Goal: Find specific page/section: Find specific page/section

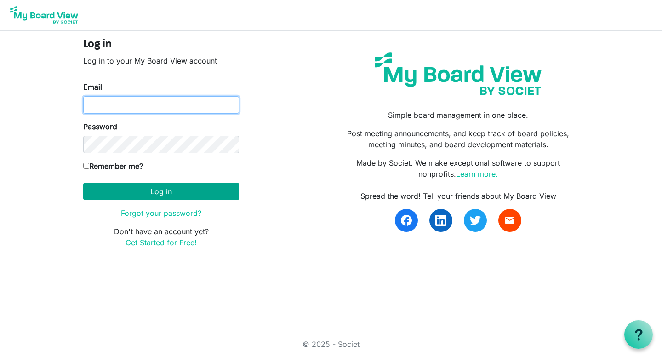
type input "wendy@lovekckids.org"
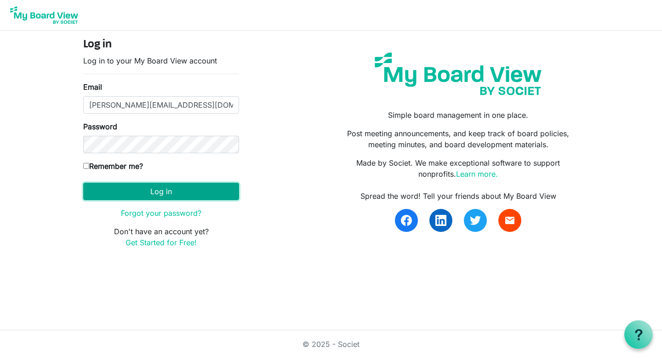
click at [168, 188] on button "Log in" at bounding box center [161, 190] width 156 height 17
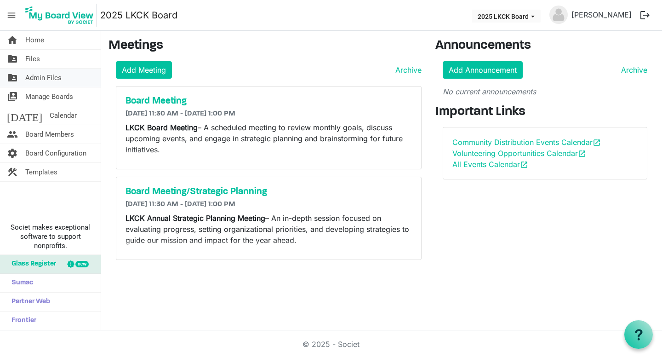
click at [50, 79] on span "Admin Files" at bounding box center [43, 77] width 36 height 18
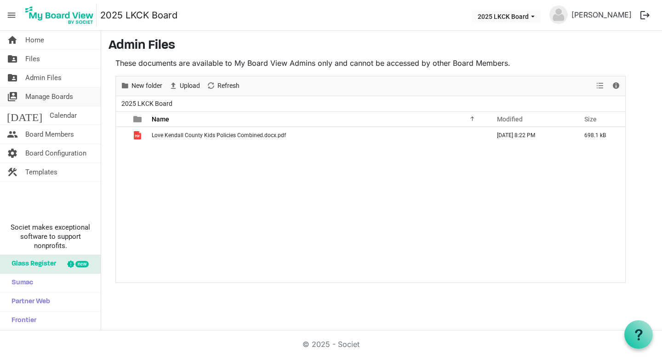
click at [55, 92] on span "Manage Boards" at bounding box center [49, 96] width 48 height 18
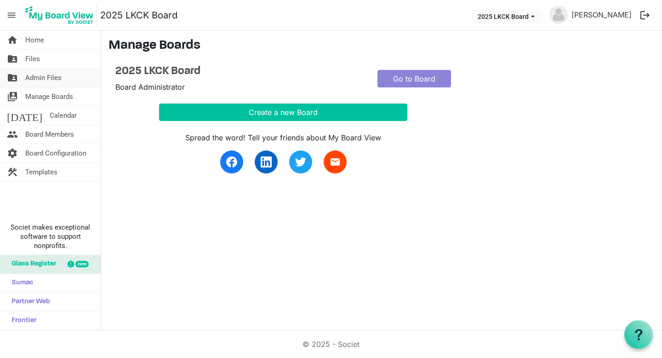
click at [46, 78] on span "Admin Files" at bounding box center [43, 77] width 36 height 18
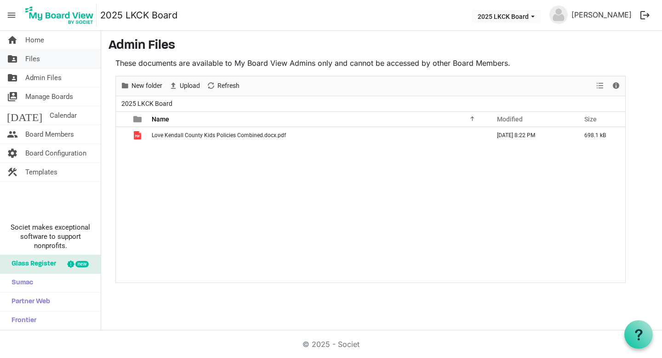
click at [33, 62] on span "Files" at bounding box center [32, 59] width 15 height 18
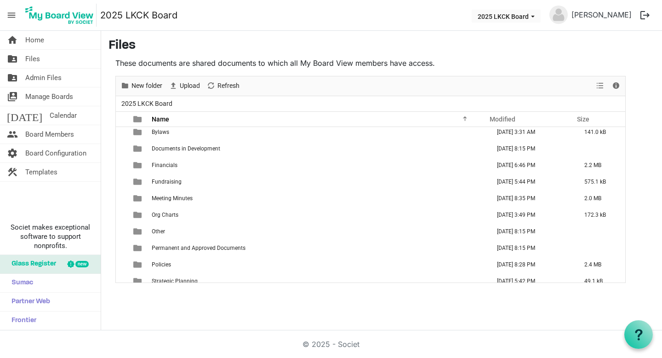
scroll to position [60, 0]
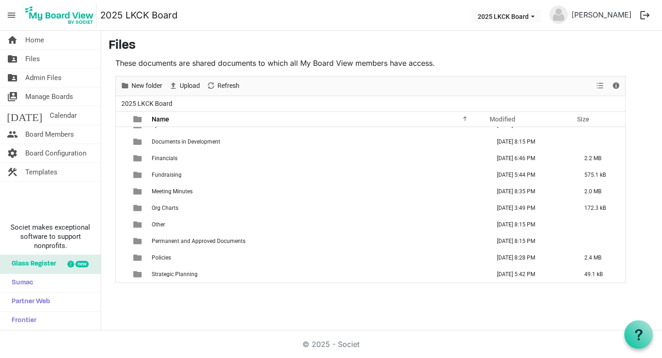
click at [205, 169] on td "Fundraising" at bounding box center [318, 174] width 338 height 17
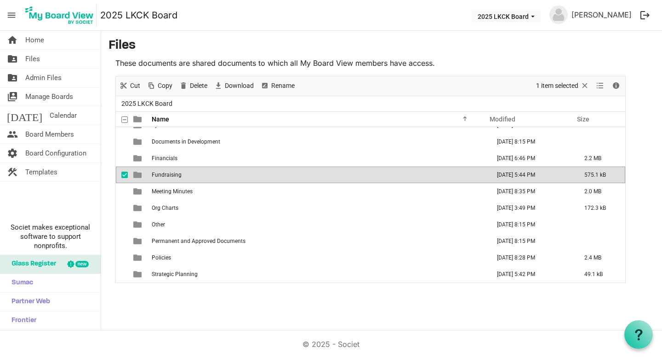
click at [205, 169] on td "Fundraising" at bounding box center [318, 174] width 338 height 17
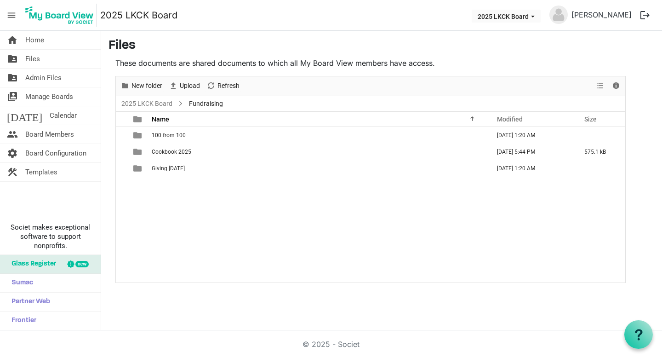
scroll to position [0, 0]
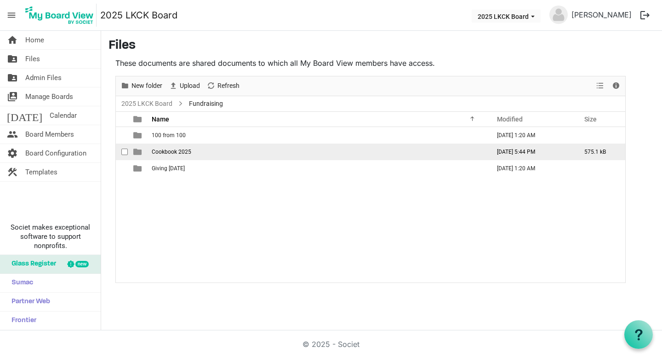
click at [184, 153] on span "Cookbook 2025" at bounding box center [172, 151] width 40 height 6
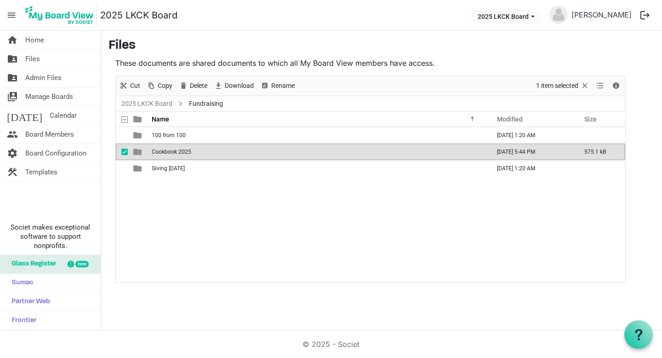
click at [184, 153] on span "Cookbook 2025" at bounding box center [172, 151] width 40 height 6
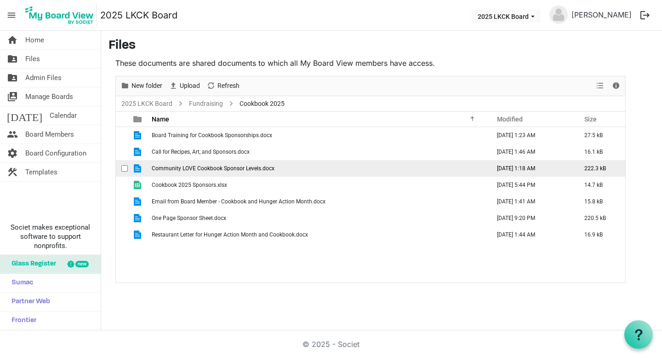
click at [244, 167] on span "Community LOVE Cookbook Sponsor Levels.docx" at bounding box center [213, 168] width 123 height 6
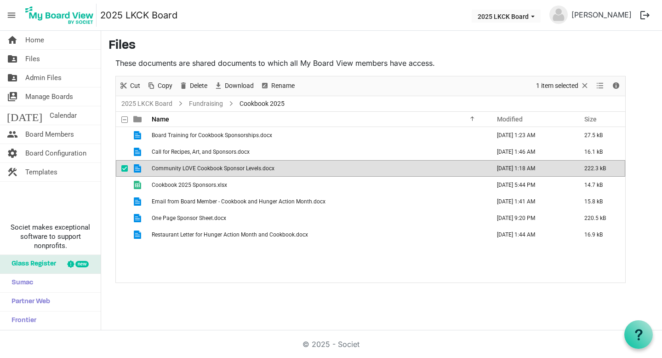
click at [244, 167] on span "Community LOVE Cookbook Sponsor Levels.docx" at bounding box center [213, 168] width 123 height 6
